Goal: Task Accomplishment & Management: Use online tool/utility

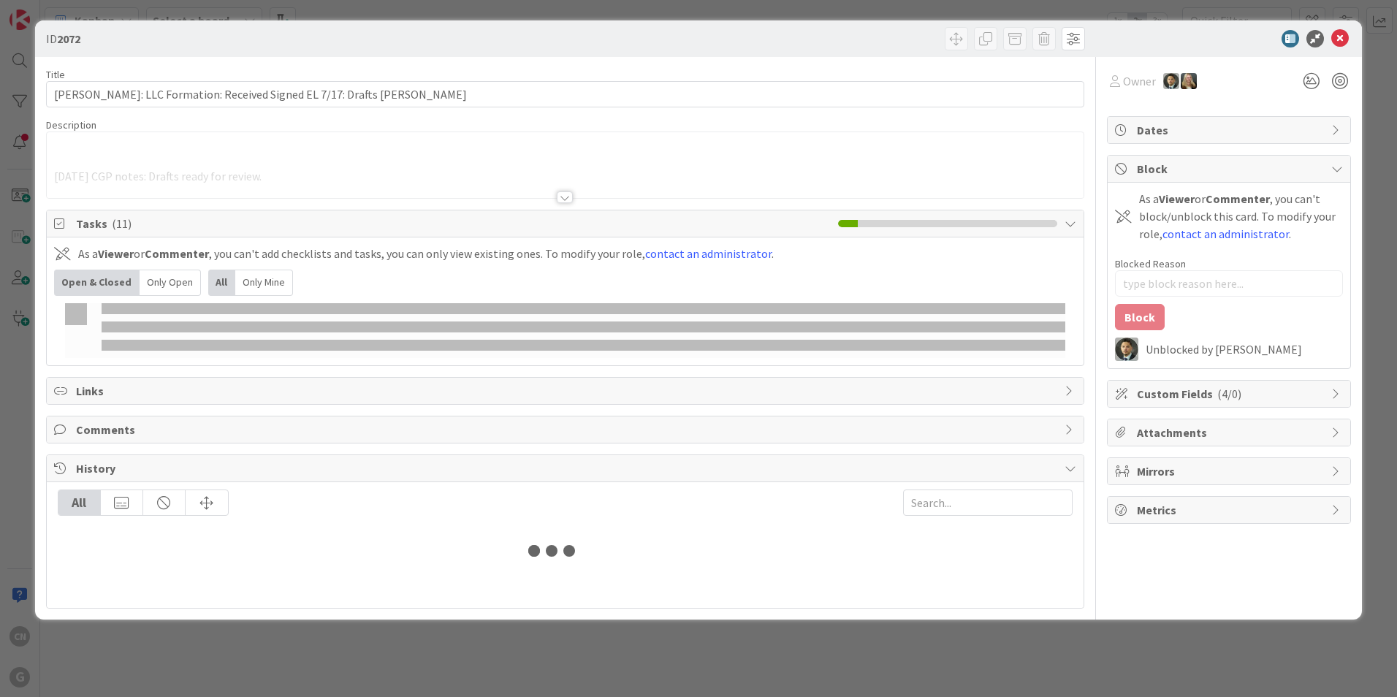
type input "[PERSON_NAME]"
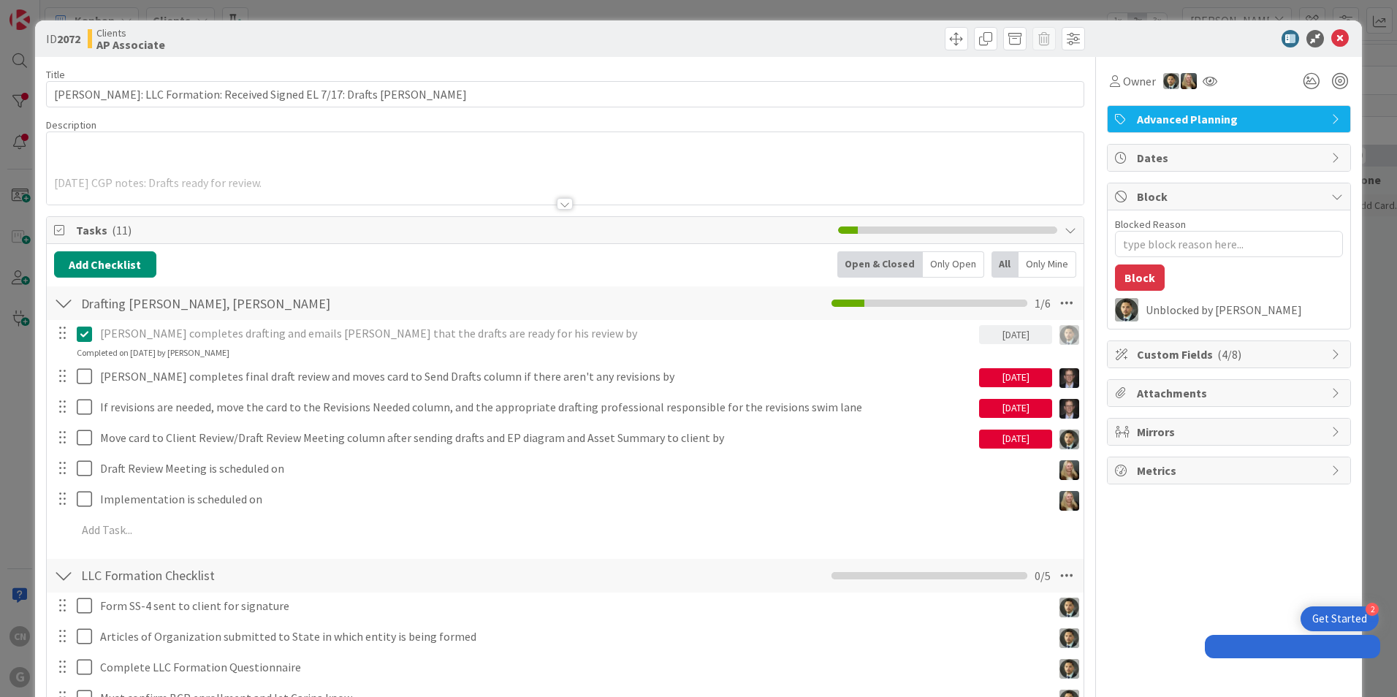
type textarea "x"
click at [1331, 37] on icon at bounding box center [1340, 39] width 18 height 18
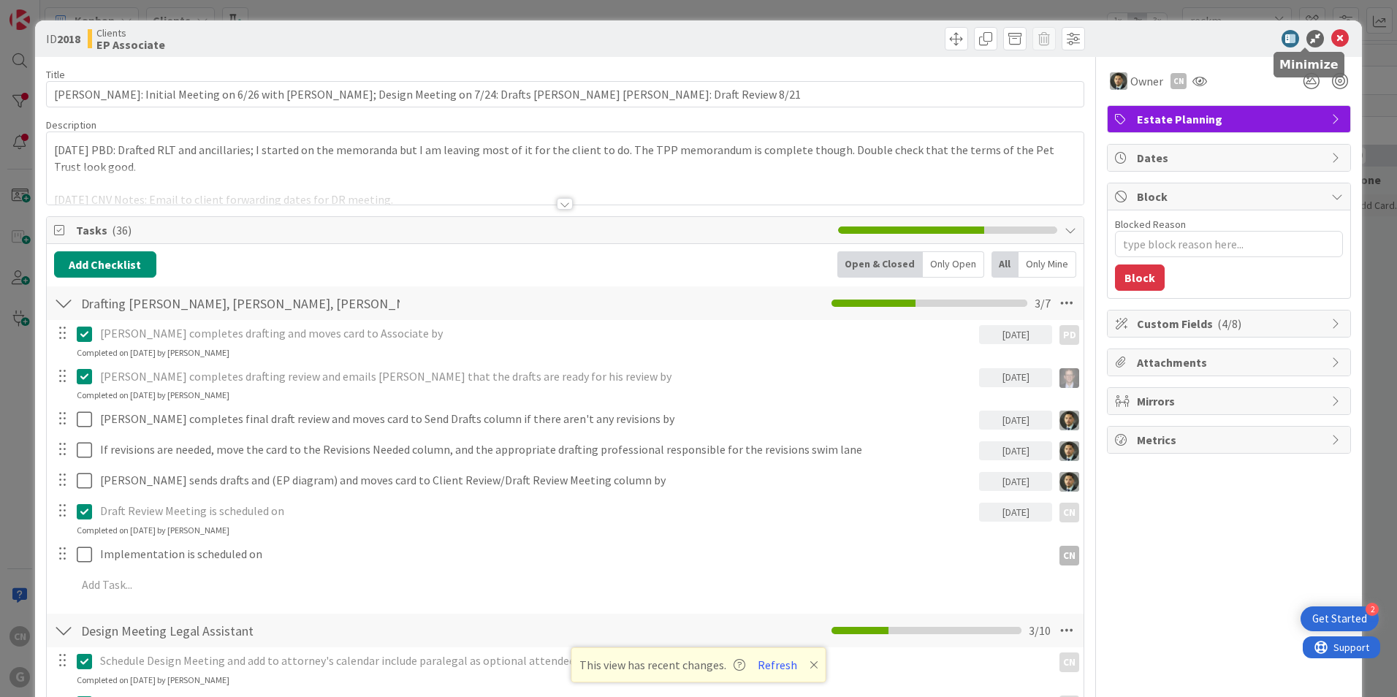
type textarea "x"
click at [1331, 37] on icon at bounding box center [1340, 39] width 18 height 18
